Goal: Information Seeking & Learning: Learn about a topic

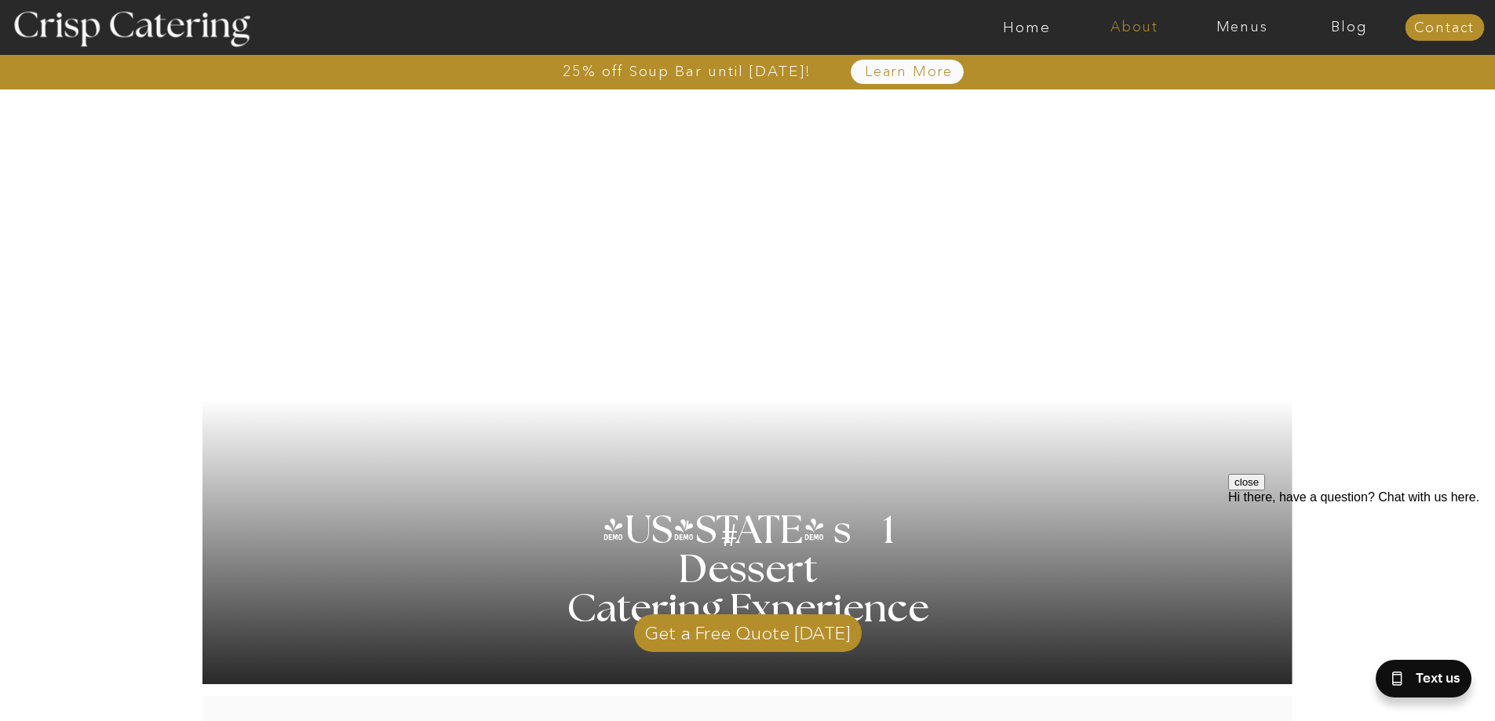
click at [1137, 23] on nav "About" at bounding box center [1135, 28] width 108 height 16
click at [1141, 74] on nav "About Crisp" at bounding box center [1139, 72] width 90 height 15
click at [1244, 27] on nav "Menus" at bounding box center [1242, 28] width 108 height 16
click at [1251, 93] on nav "Winter (Sep-Feb)" at bounding box center [1241, 92] width 129 height 15
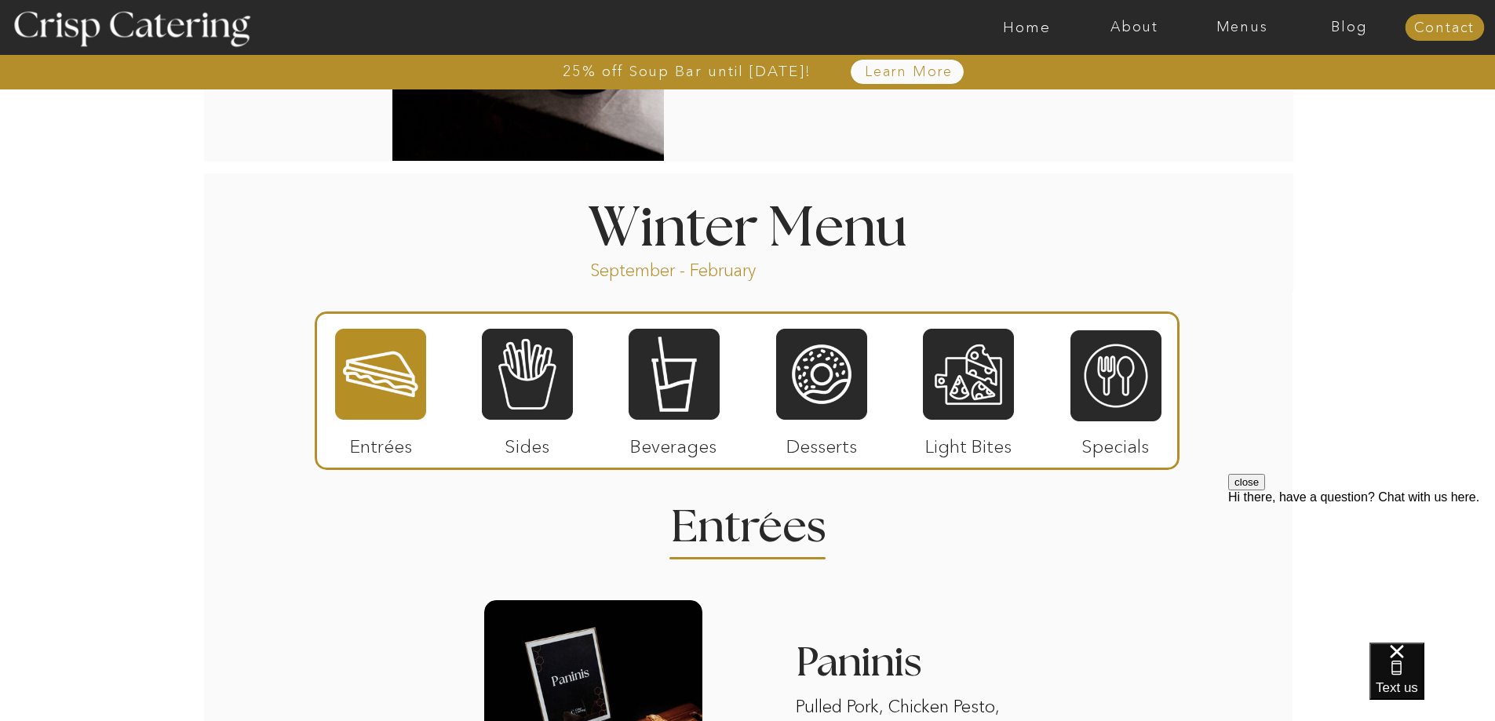
scroll to position [1727, 0]
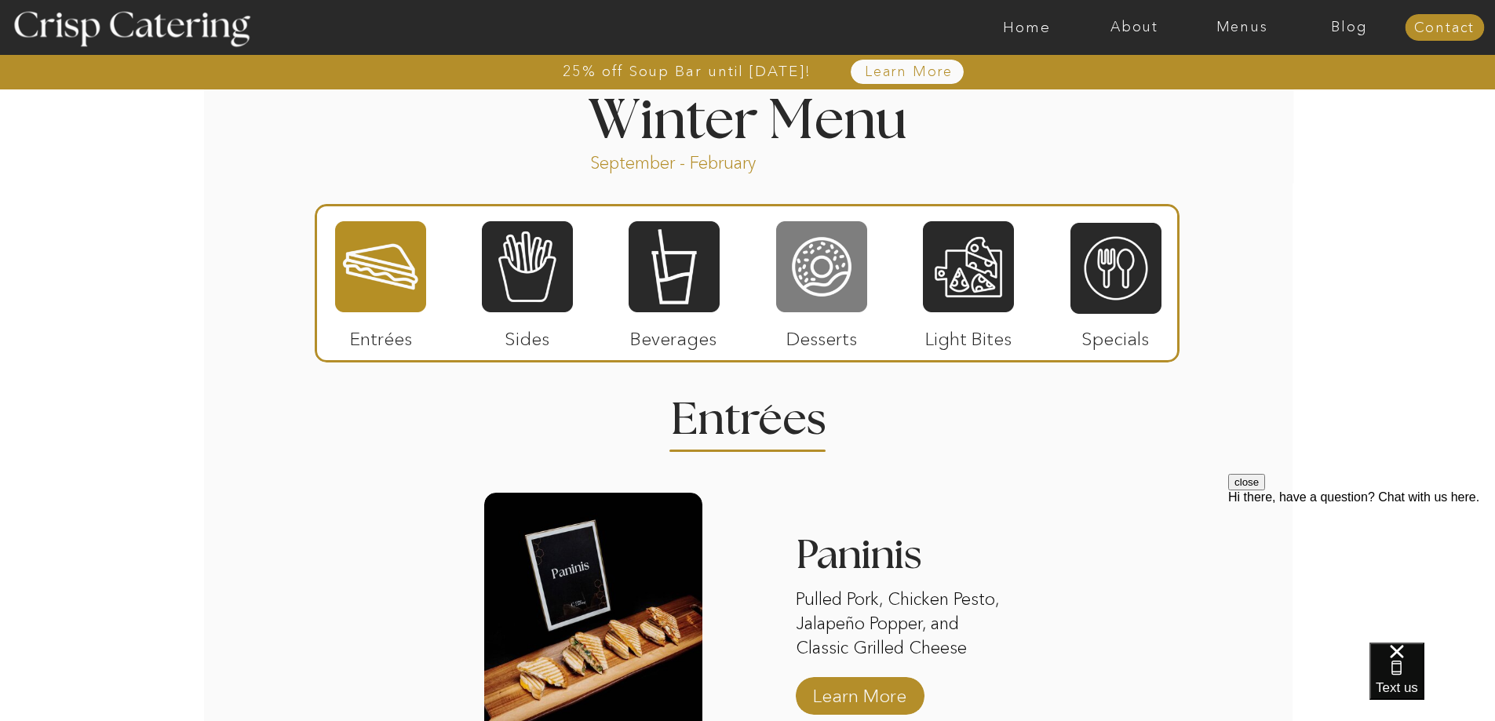
click at [827, 278] on div at bounding box center [821, 267] width 91 height 94
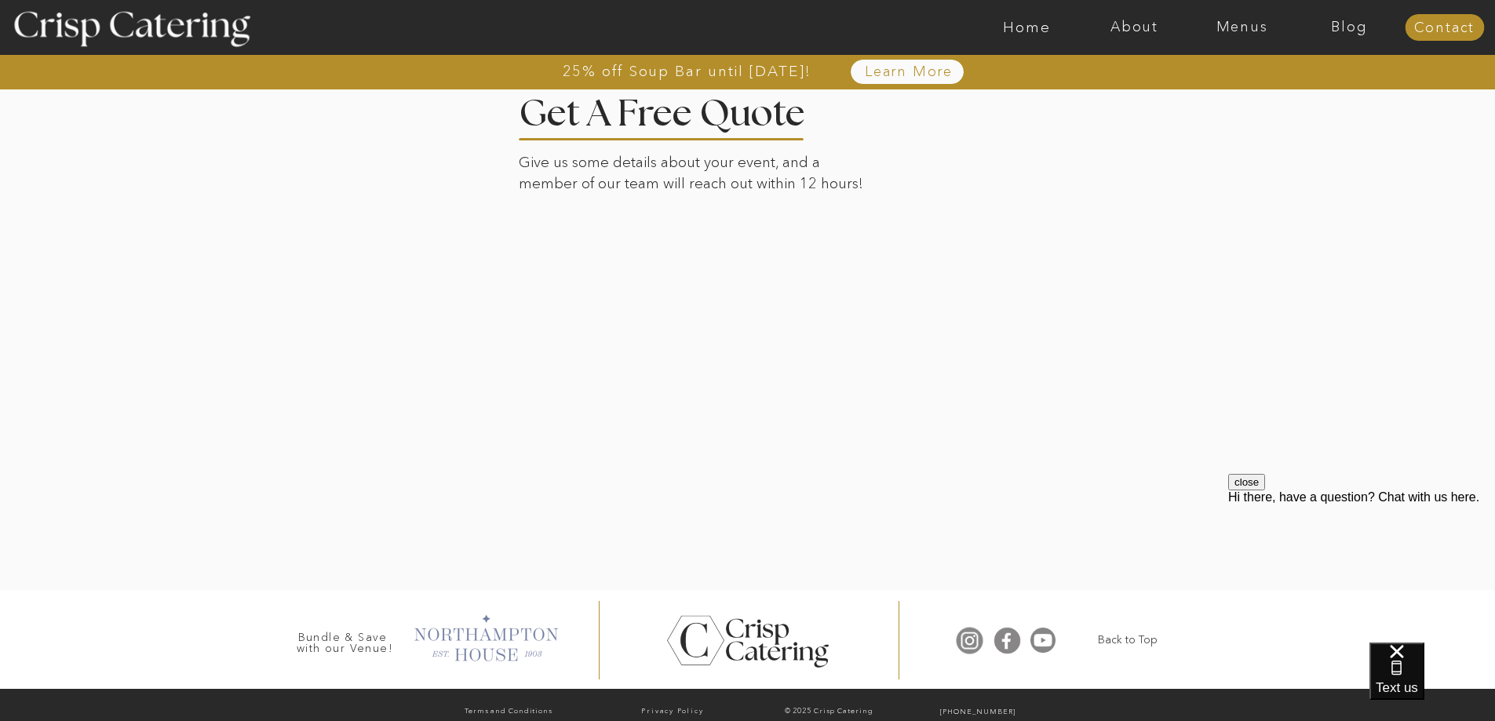
scroll to position [3671, 0]
